Goal: Transaction & Acquisition: Purchase product/service

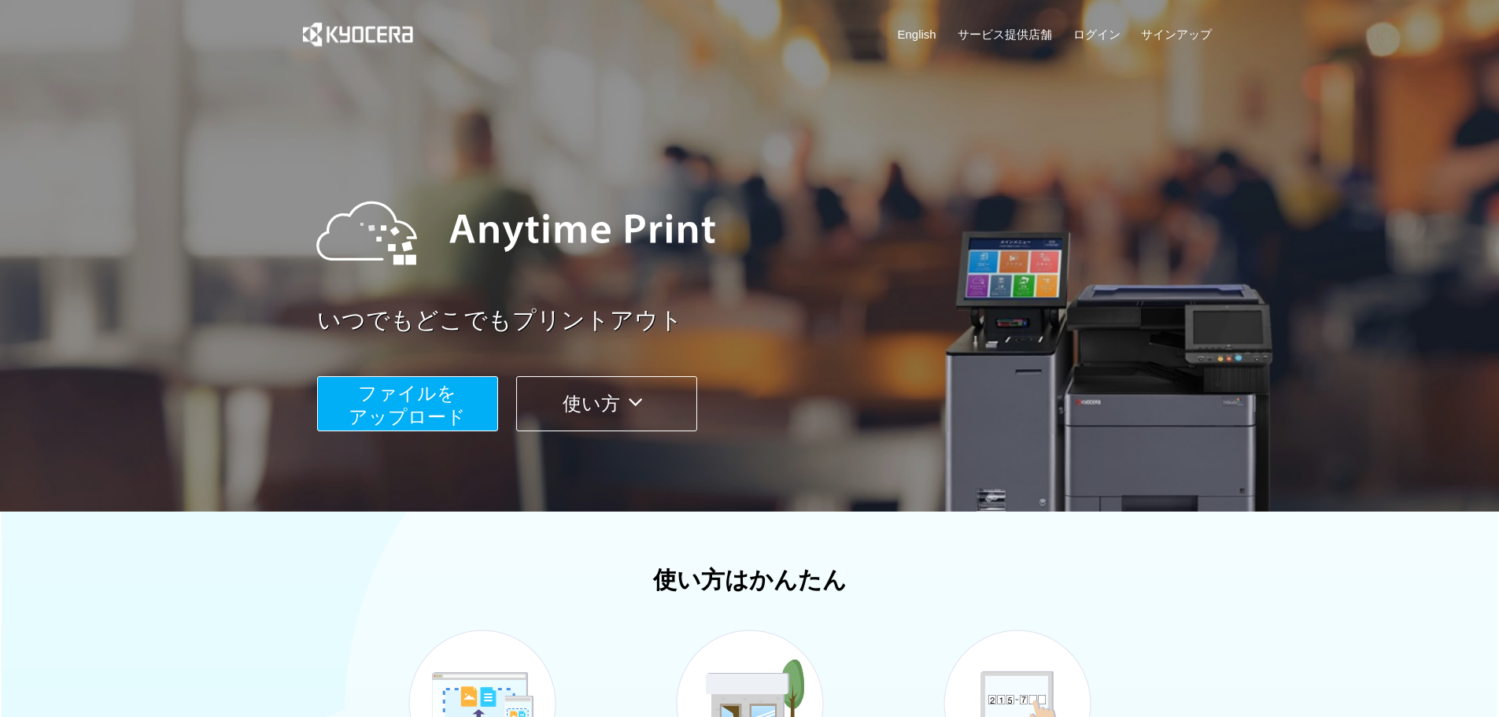
click at [390, 415] on span "ファイルを ​​アップロード" at bounding box center [407, 404] width 117 height 45
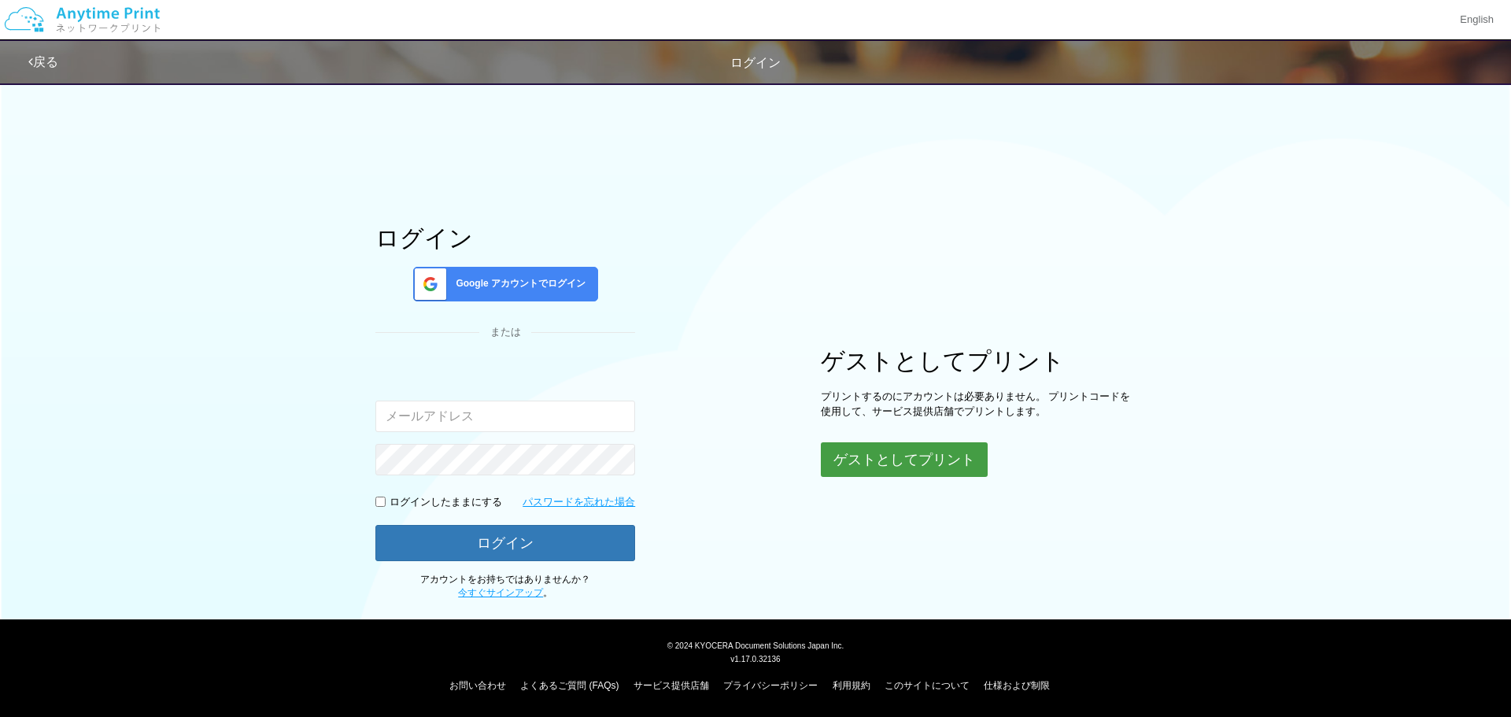
click at [929, 462] on button "ゲストとしてプリント" at bounding box center [904, 459] width 167 height 35
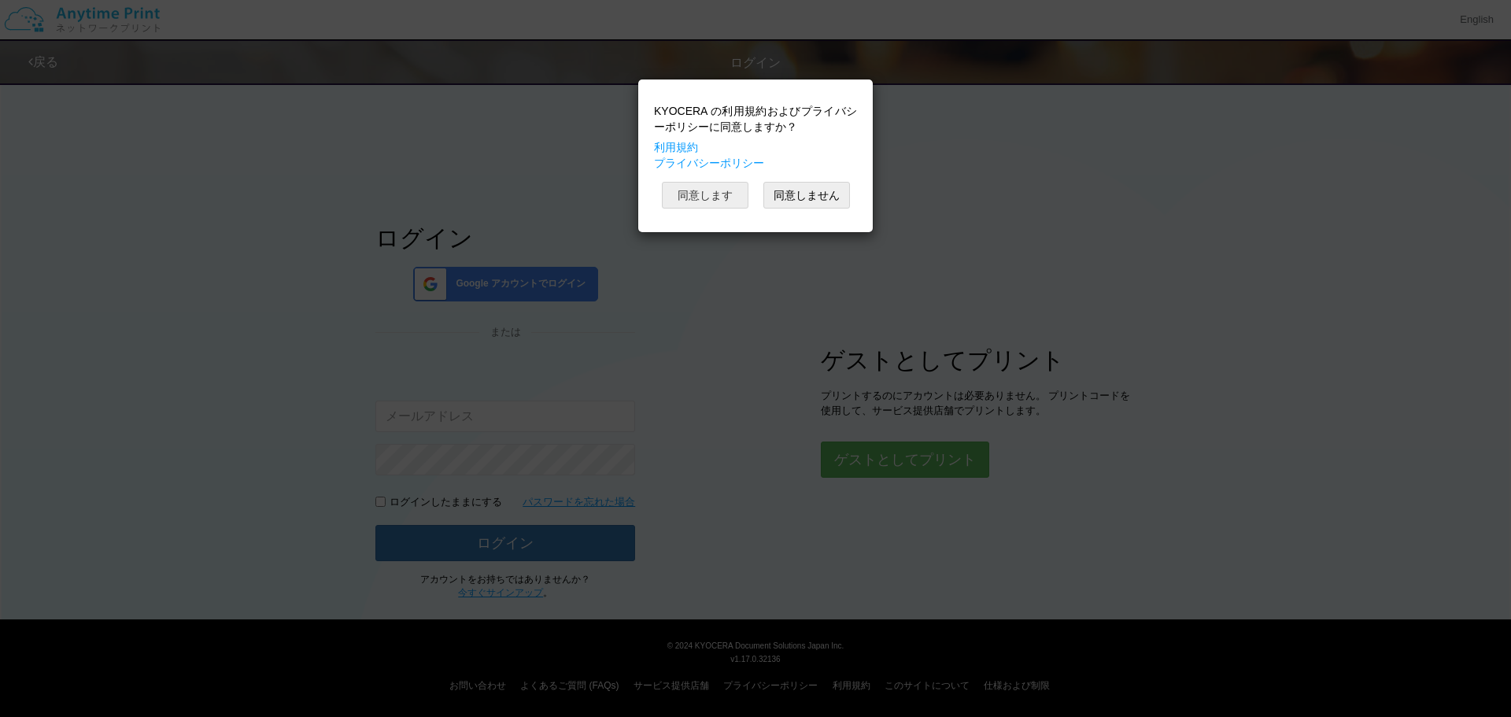
click at [721, 187] on button "同意します" at bounding box center [705, 195] width 87 height 27
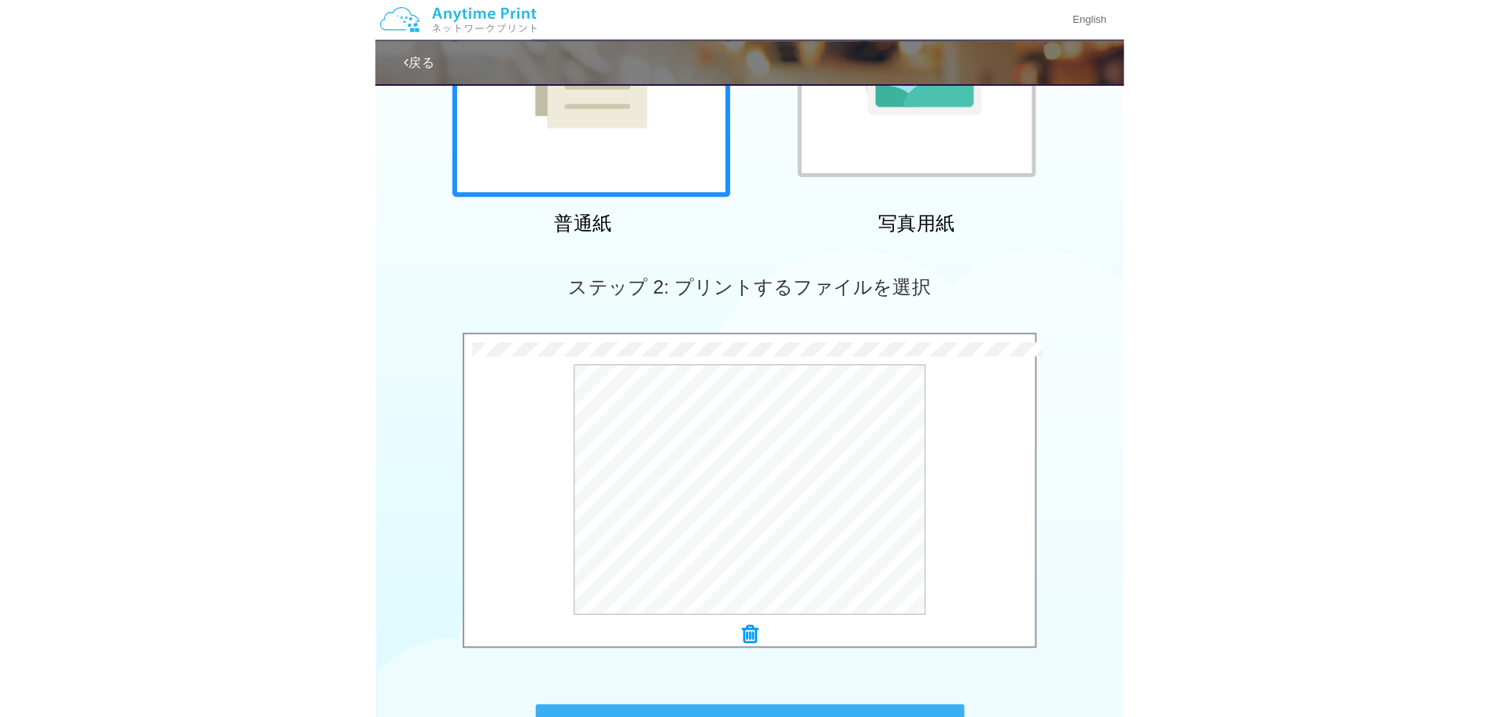
scroll to position [480, 0]
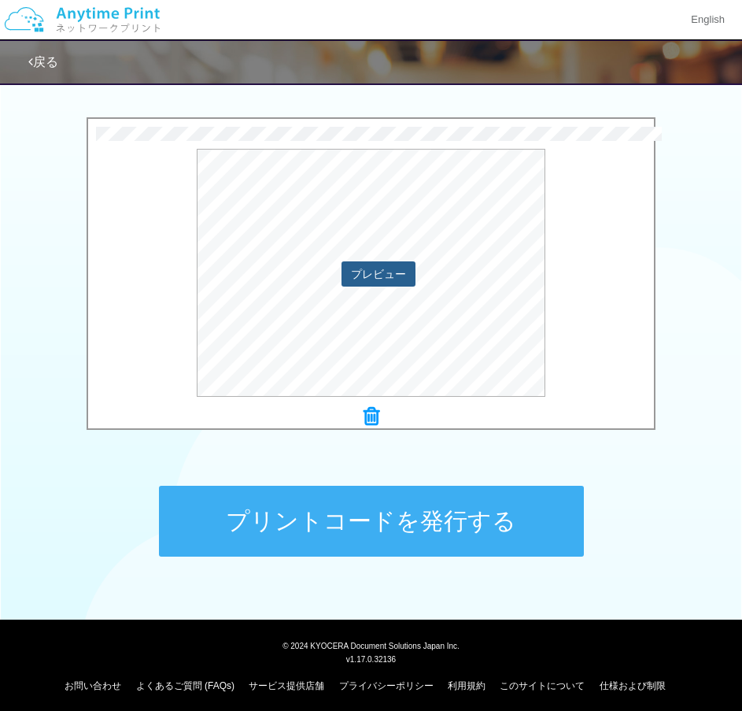
click at [399, 282] on button "プレビュー" at bounding box center [378, 273] width 74 height 25
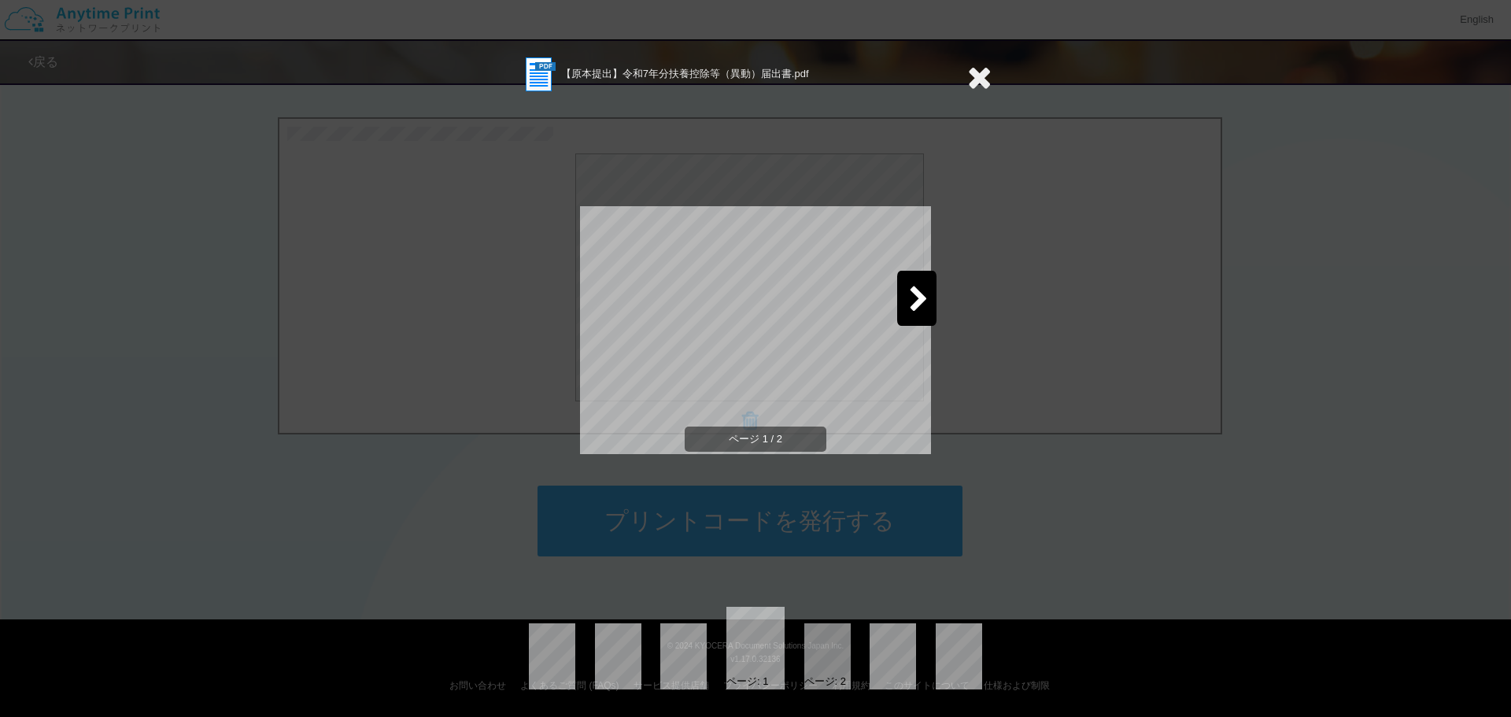
click at [921, 313] on icon at bounding box center [919, 300] width 20 height 28
click at [602, 306] on div at bounding box center [593, 298] width 39 height 55
click at [1112, 449] on div "【原本提出】令和7年分扶養控除等（異動）届出書.pdf ページ 1 / 2 ページ: 1 ページ: 2" at bounding box center [755, 358] width 1511 height 717
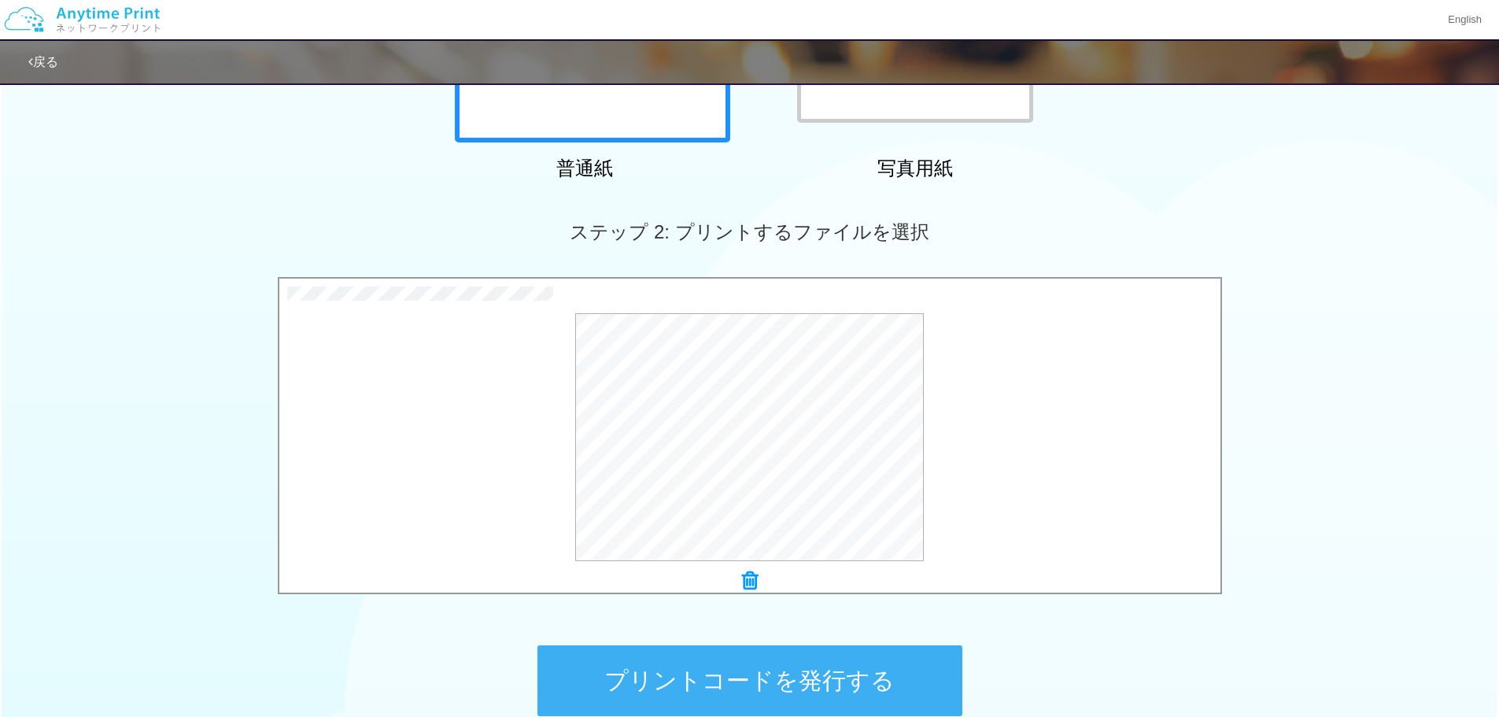
scroll to position [401, 0]
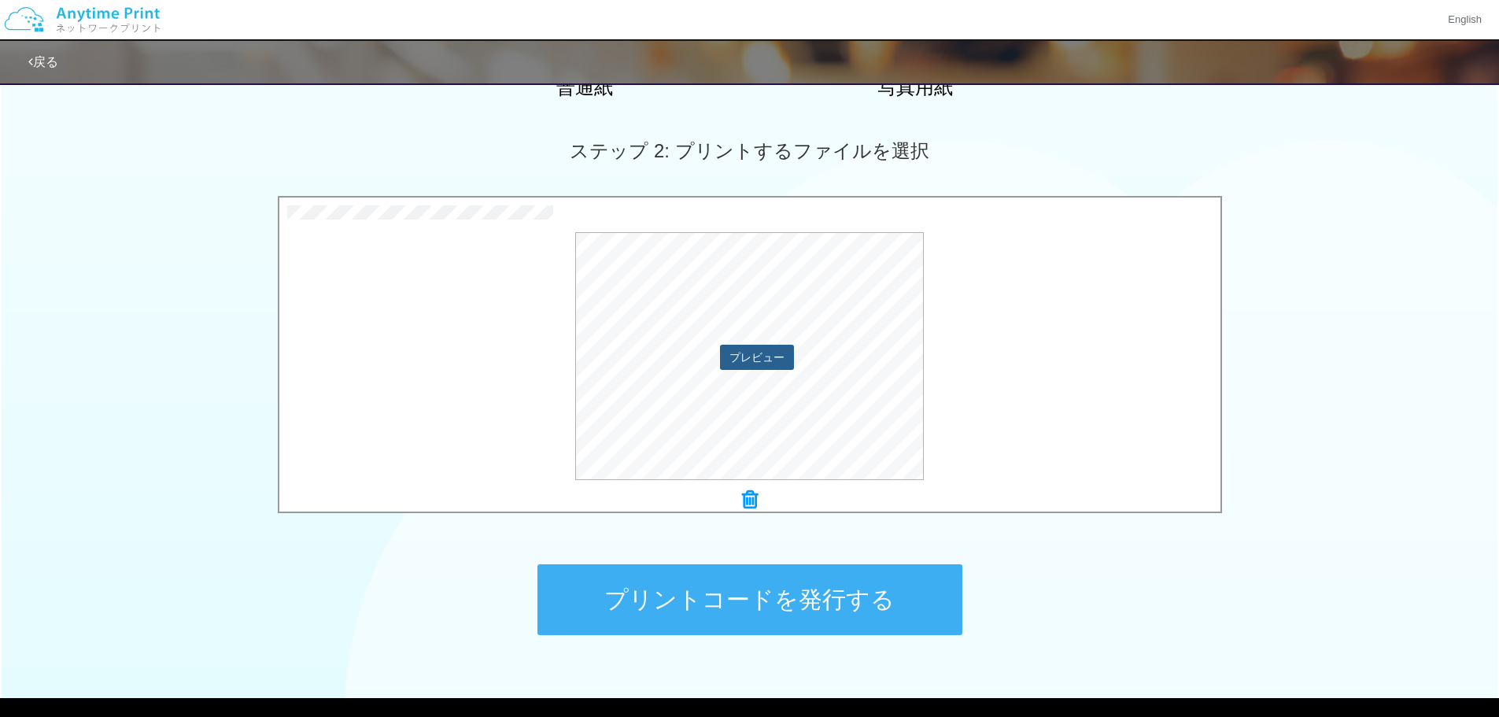
click at [782, 362] on button "プレビュー" at bounding box center [757, 357] width 74 height 25
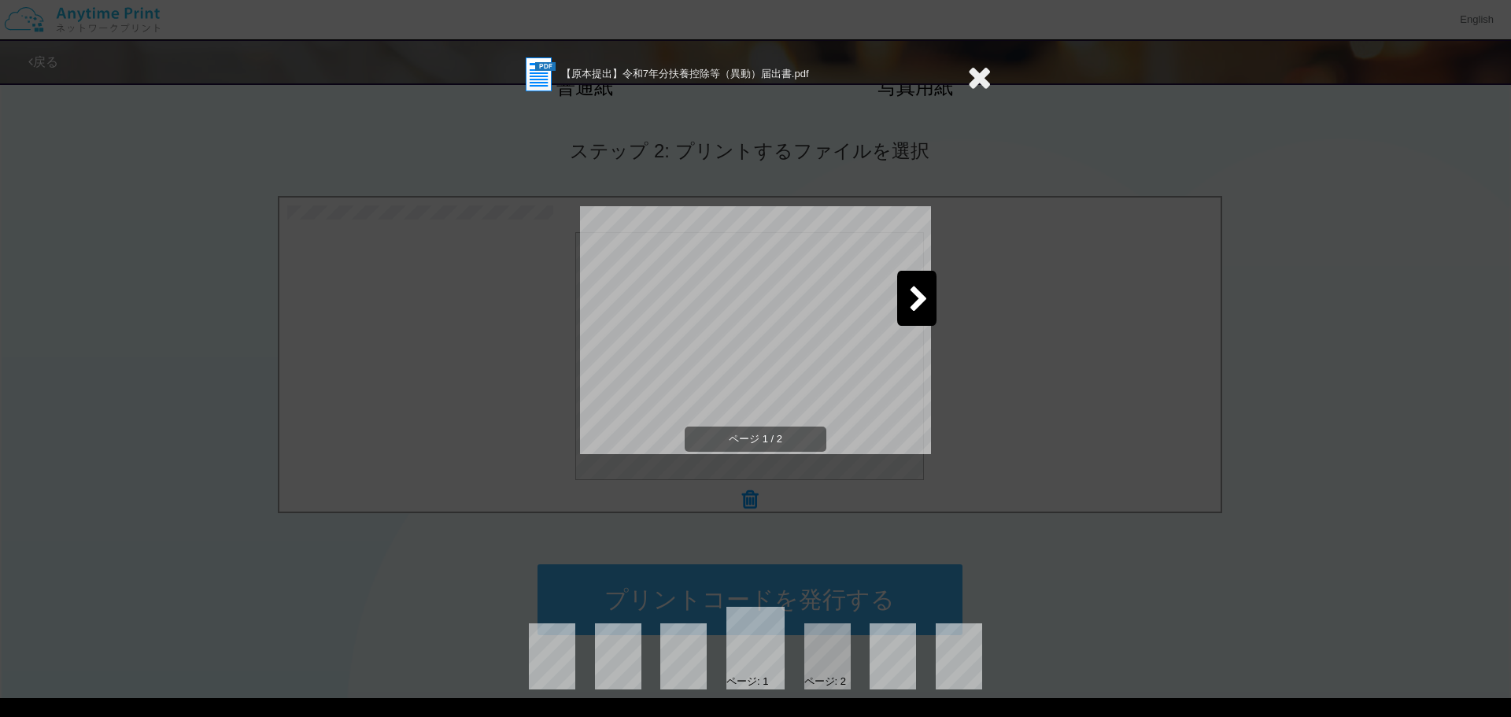
click at [921, 309] on icon at bounding box center [919, 300] width 20 height 28
click at [585, 300] on icon at bounding box center [592, 300] width 20 height 28
click at [932, 303] on div at bounding box center [916, 298] width 39 height 55
click at [607, 311] on div at bounding box center [593, 298] width 39 height 55
click at [916, 298] on icon at bounding box center [919, 300] width 20 height 28
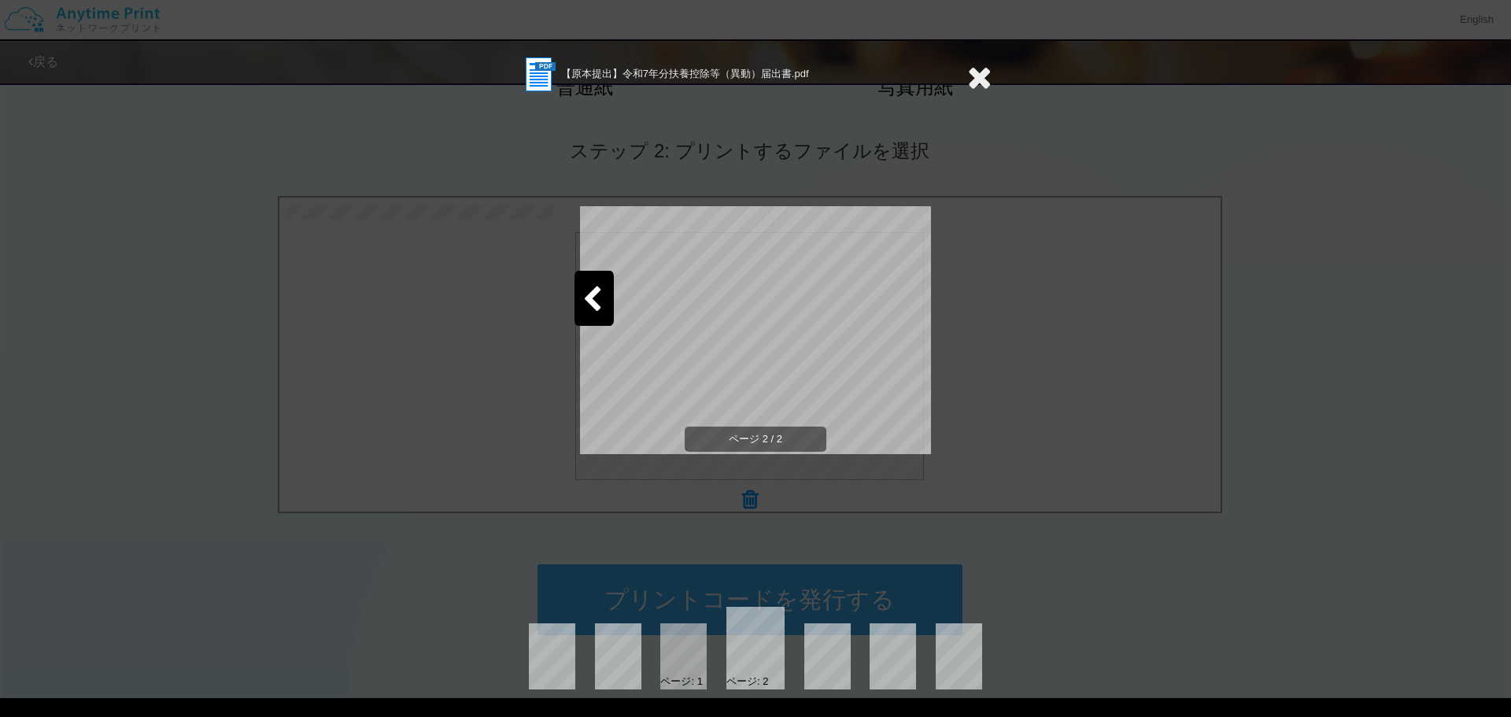
click at [605, 300] on div at bounding box center [593, 298] width 39 height 55
click at [973, 74] on icon at bounding box center [979, 76] width 24 height 31
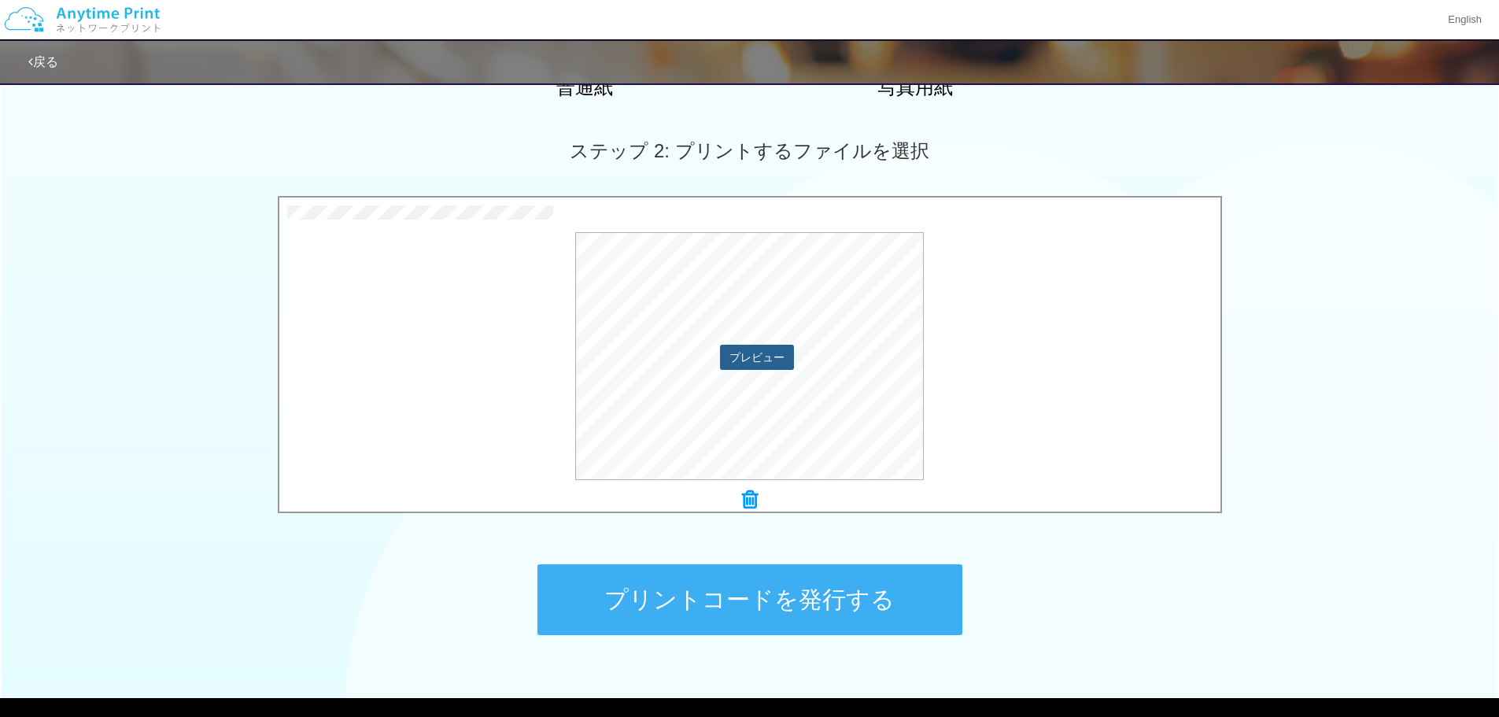
click at [774, 364] on button "プレビュー" at bounding box center [757, 357] width 74 height 25
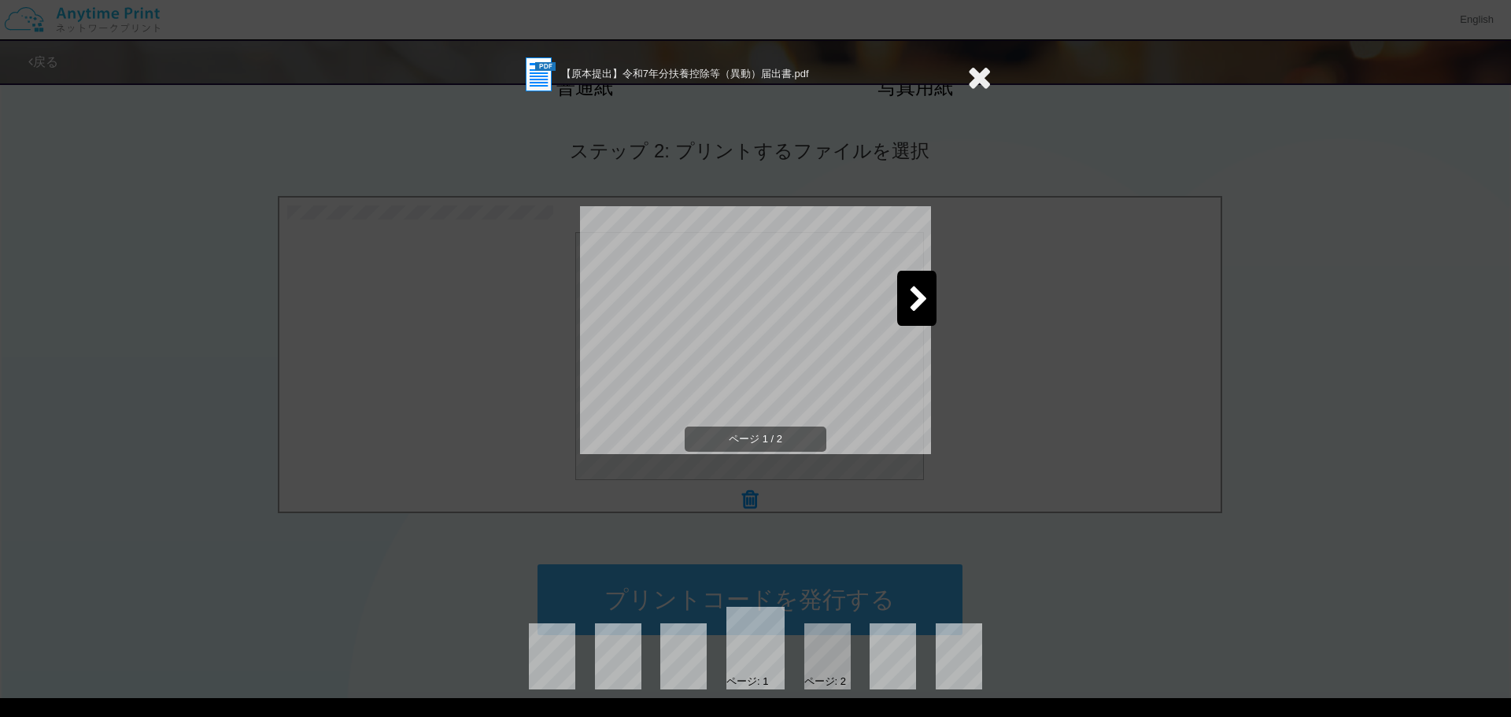
click at [922, 312] on icon at bounding box center [919, 300] width 20 height 28
click at [806, 436] on span "ページ 2 / 2" at bounding box center [756, 439] width 142 height 26
click at [608, 299] on div at bounding box center [593, 298] width 39 height 55
click at [1040, 378] on div "【原本提出】令和7年分扶養控除等（異動）届出書.pdf ページ 1 / 2 ページ: 1 ページ: 2" at bounding box center [755, 358] width 1511 height 717
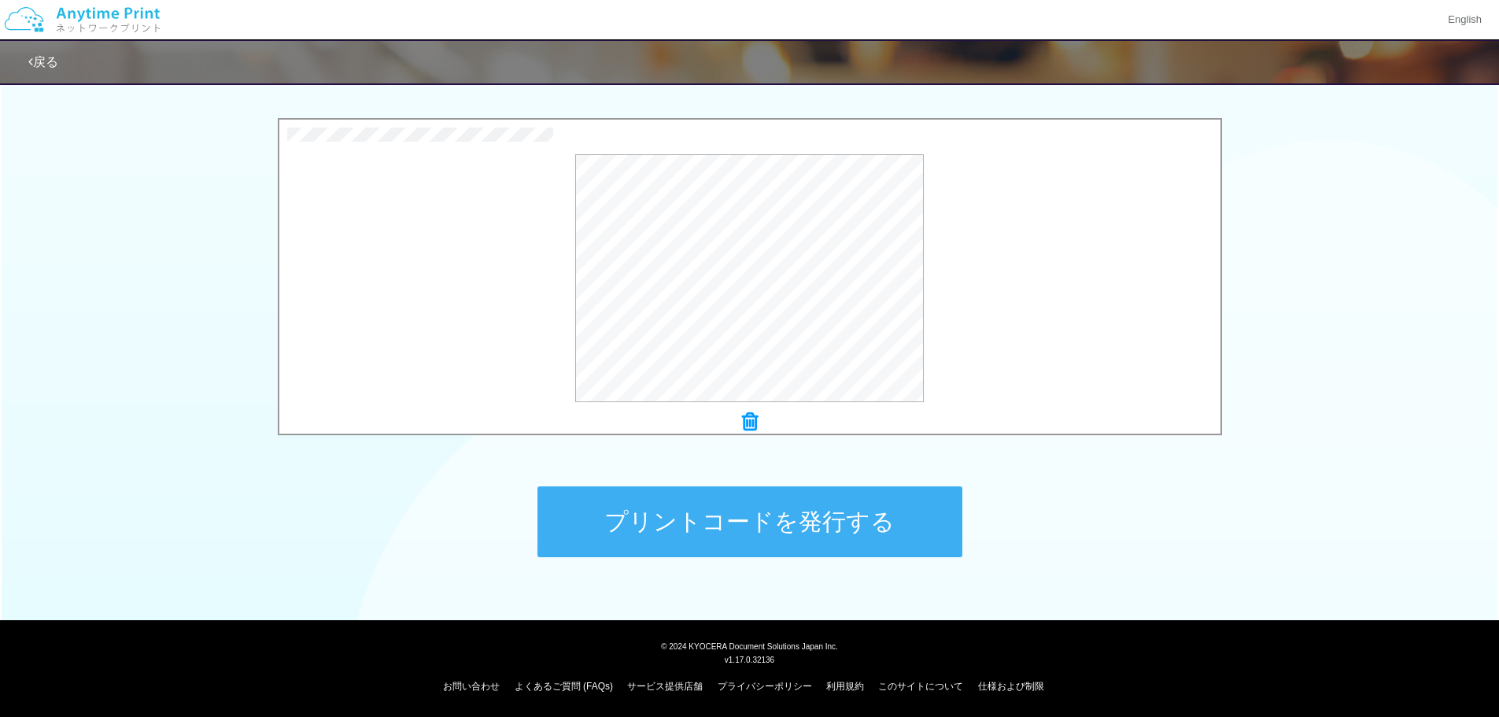
scroll to position [480, 0]
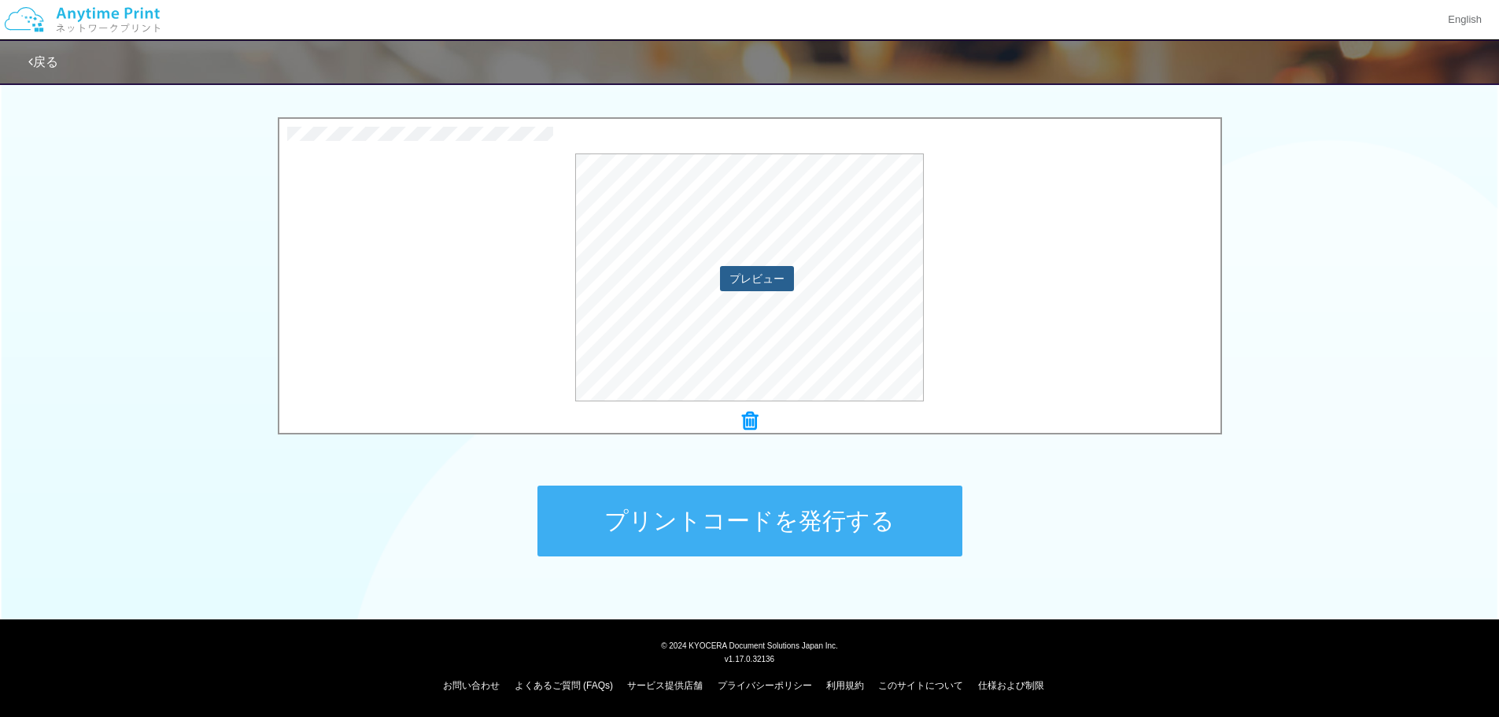
click at [781, 282] on button "プレビュー" at bounding box center [757, 278] width 74 height 25
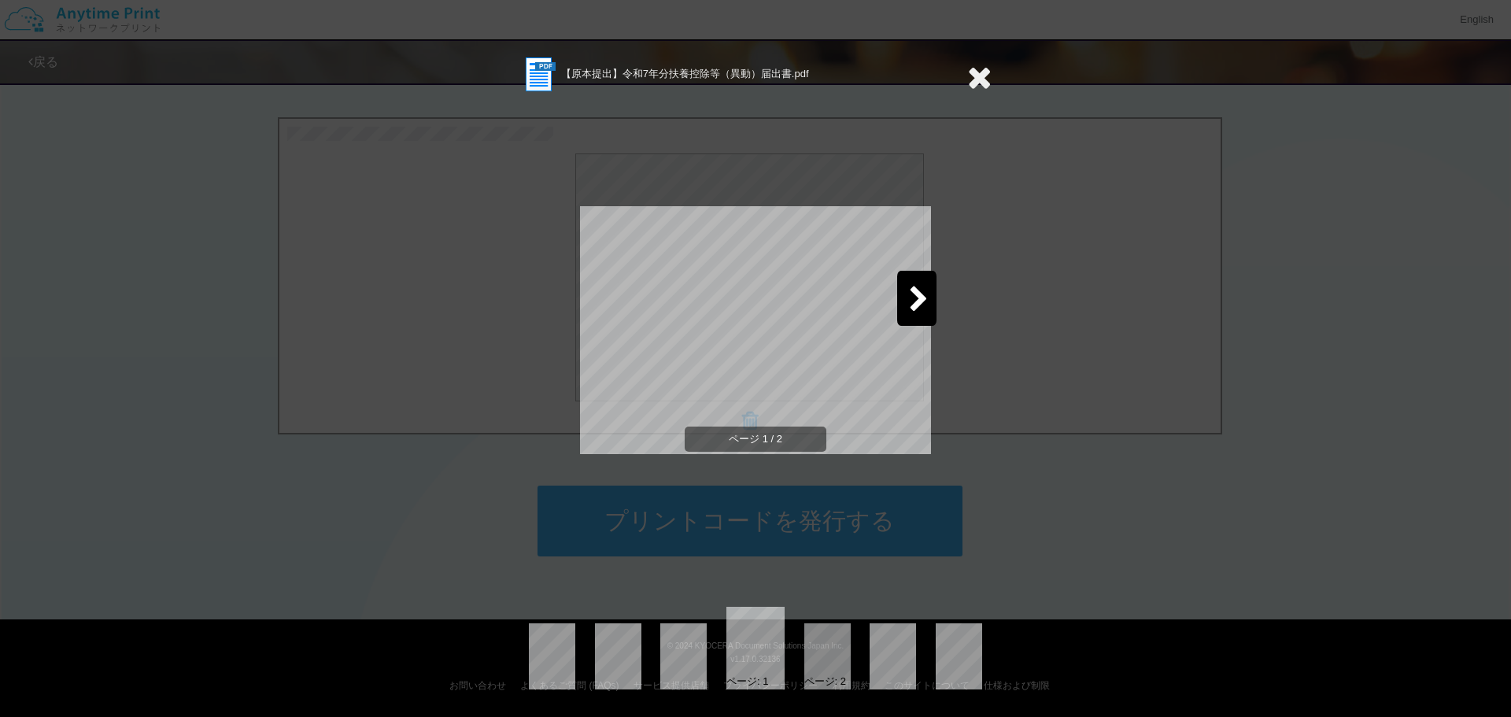
click at [938, 296] on div "【原本提出】令和7年分扶養控除等（異動）届出書.pdf ページ 1 / 2 ページ: 1 ページ: 2" at bounding box center [755, 372] width 472 height 634
click at [940, 301] on div "【原本提出】令和7年分扶養控除等（異動）届出書.pdf ページ 1 / 2 ページ: 1 ページ: 2" at bounding box center [755, 372] width 472 height 634
click at [911, 305] on icon at bounding box center [919, 300] width 20 height 28
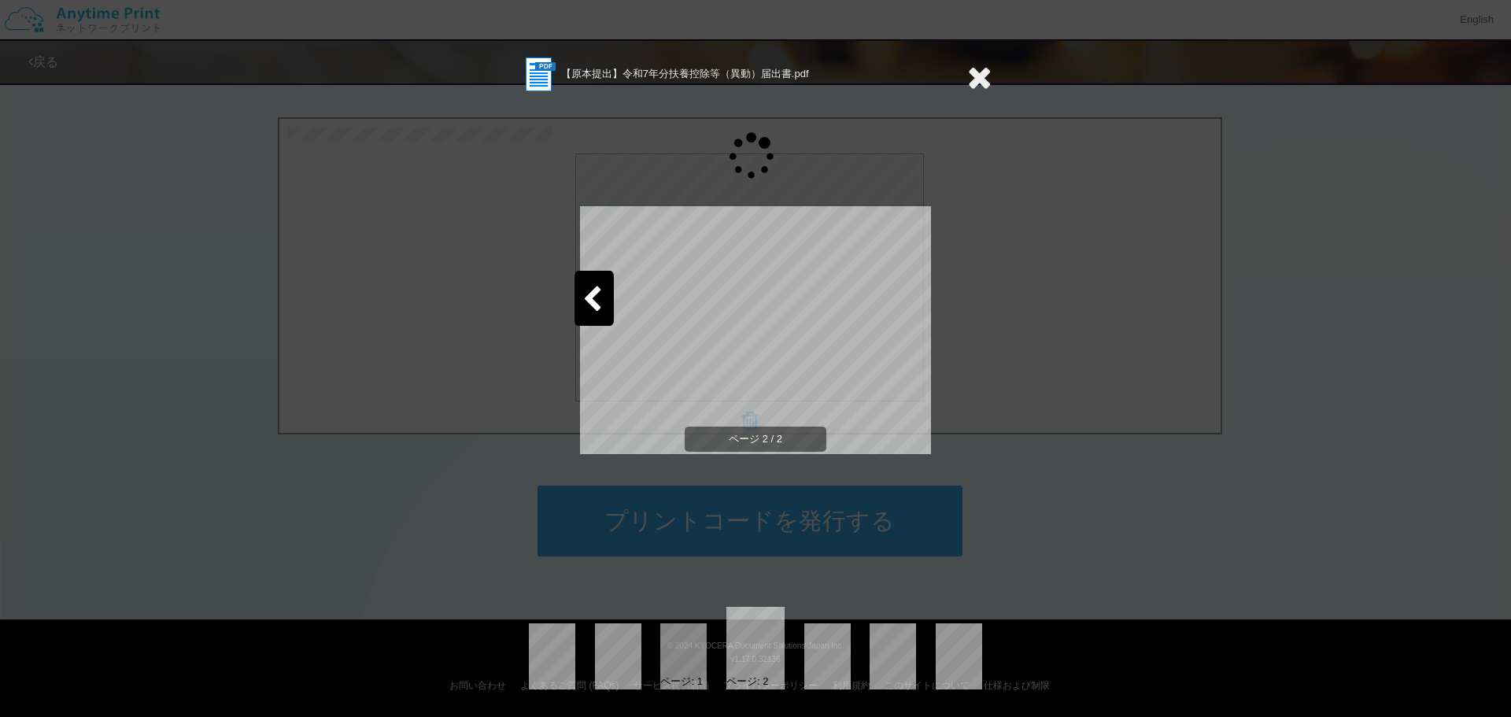
click at [1193, 267] on div "【原本提出】令和7年分扶養控除等（異動）届出書.pdf ページ 2 / 2 ページ: 1 ページ: 2" at bounding box center [755, 358] width 1511 height 717
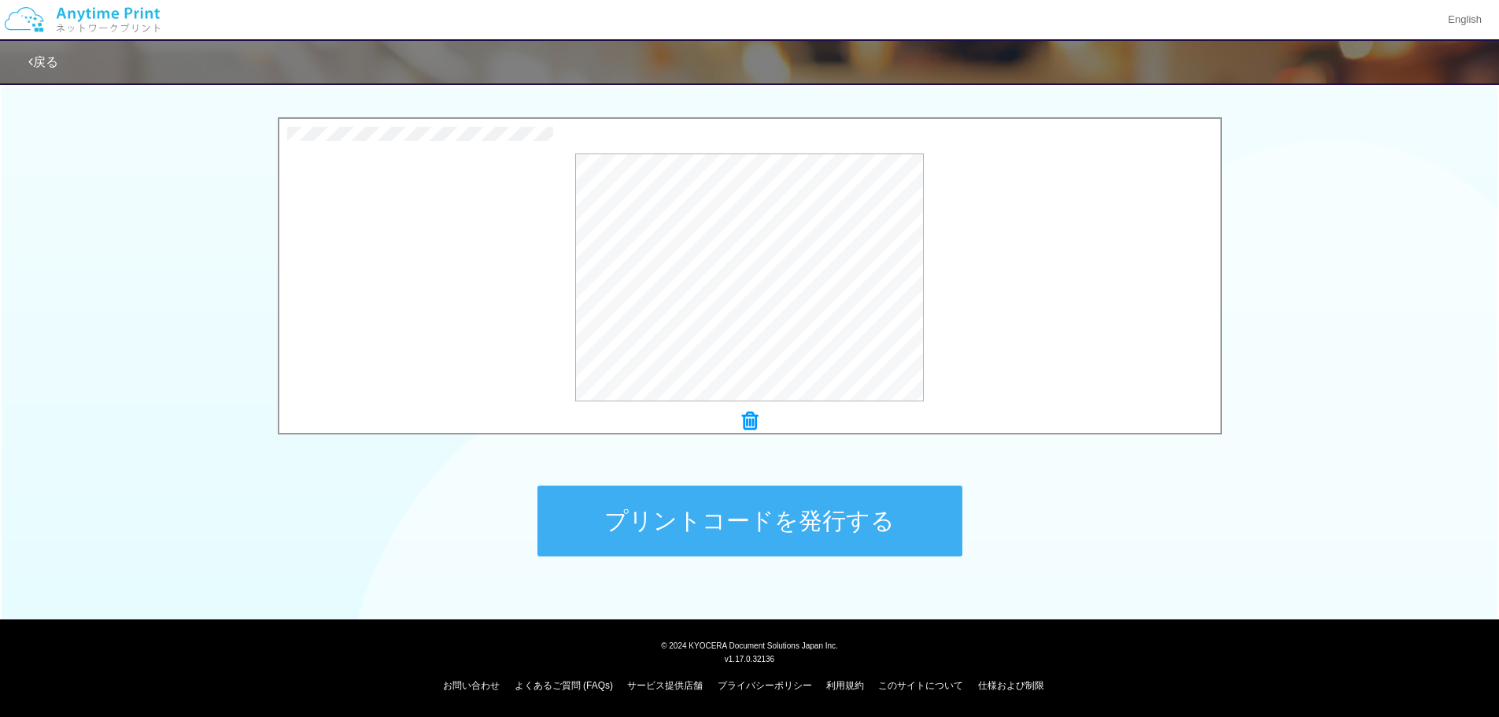
click at [868, 519] on button "プリントコードを発行する" at bounding box center [749, 520] width 425 height 71
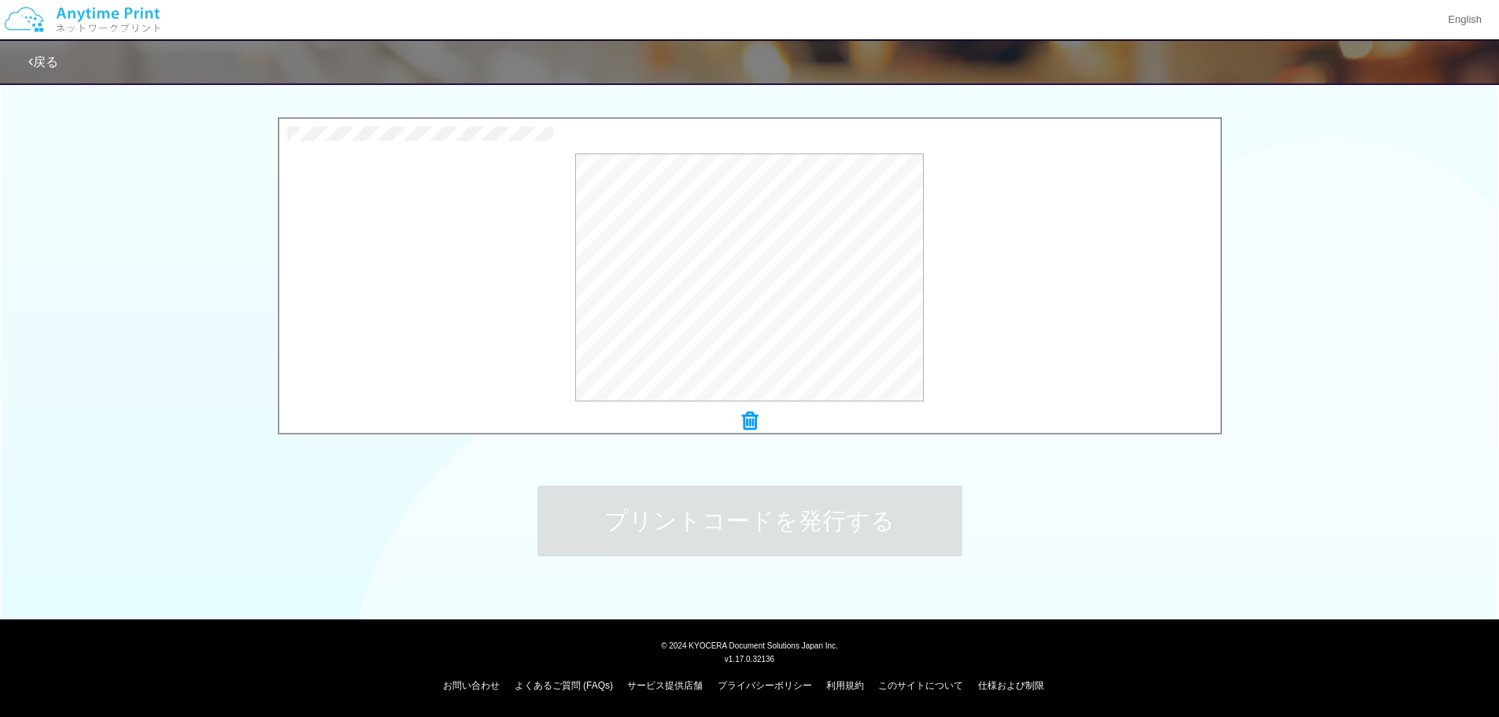
click at [1056, 510] on div "ステップ 1: 用紙の種類を選択 普通紙 写真用紙 普通紙 写真用紙 previous next slide 1 of 2 comma.current.act…" at bounding box center [749, 98] width 1499 height 1009
click at [1228, 386] on div "0.8 MB 【原本提出】令和7年分扶養控除等（異動）届出書.pdf Check Error × 【原本提出】令和7年分扶養控除等（異動）届出書.pdf プレ…" at bounding box center [749, 277] width 1499 height 321
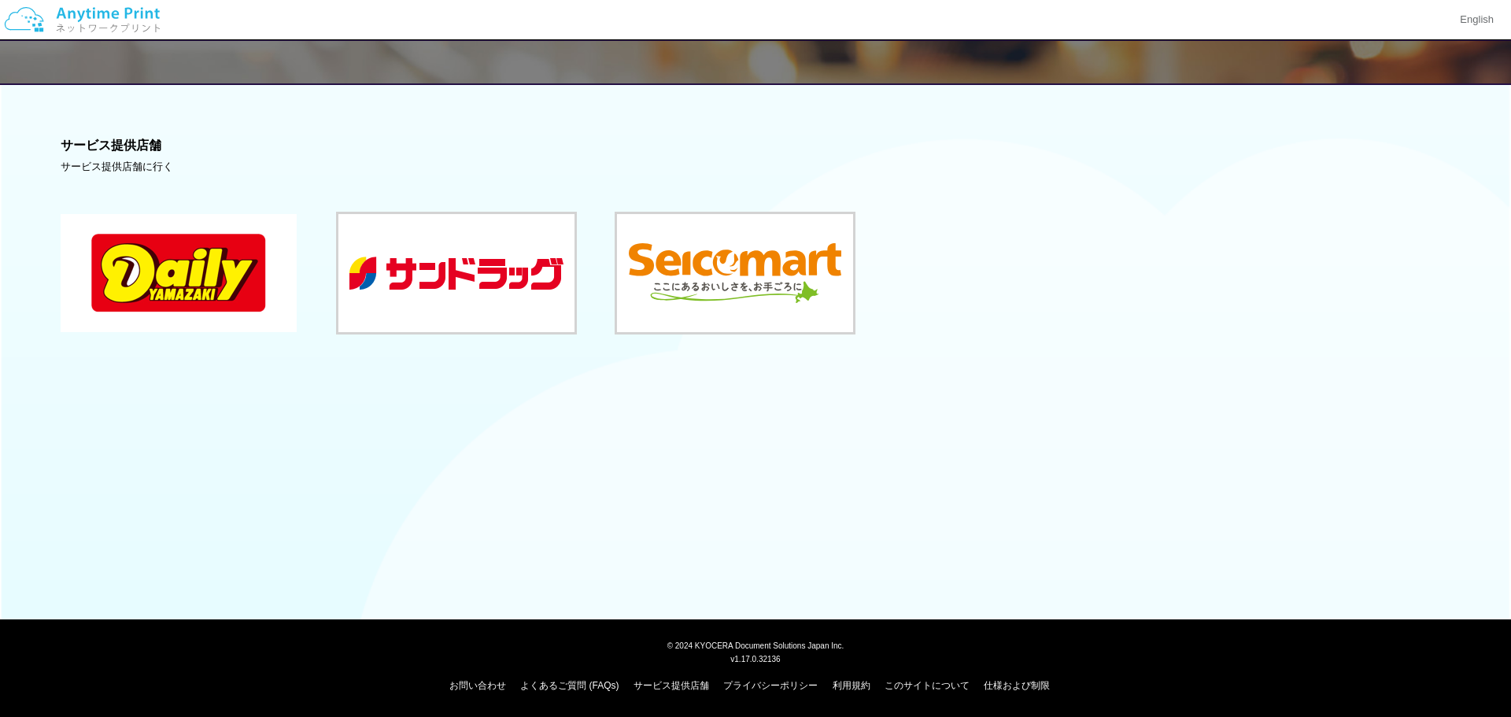
click at [279, 249] on button at bounding box center [179, 273] width 236 height 118
